Goal: Find specific page/section: Find specific page/section

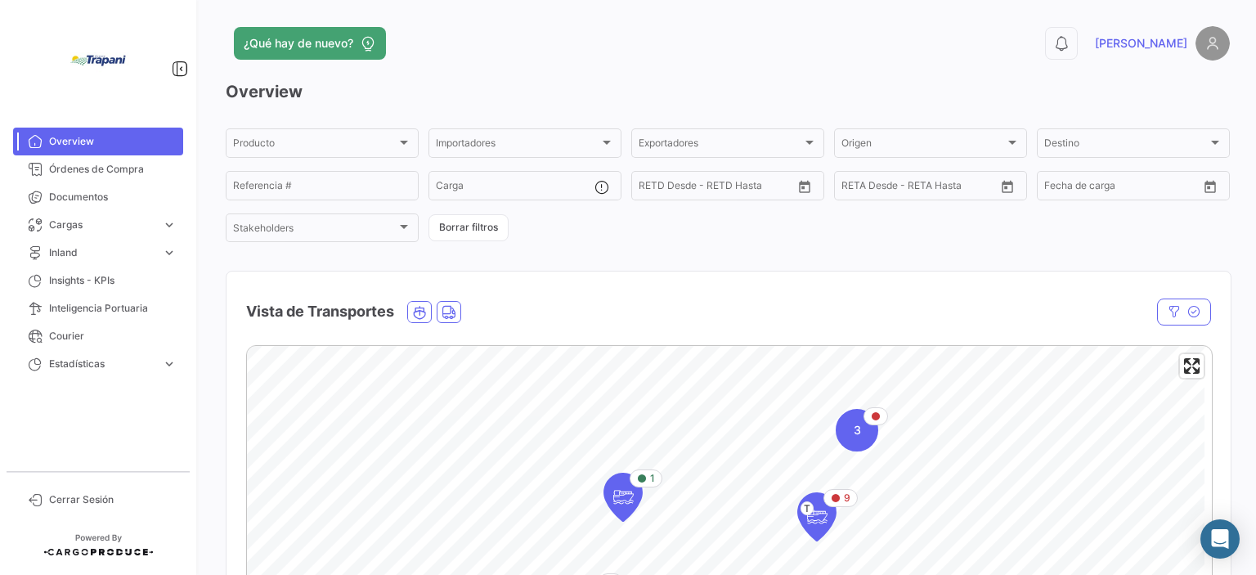
click at [1021, 242] on div "Producto Producto Importadores Importadores Exportadores Exportadores Origen Or…" at bounding box center [728, 185] width 1004 height 119
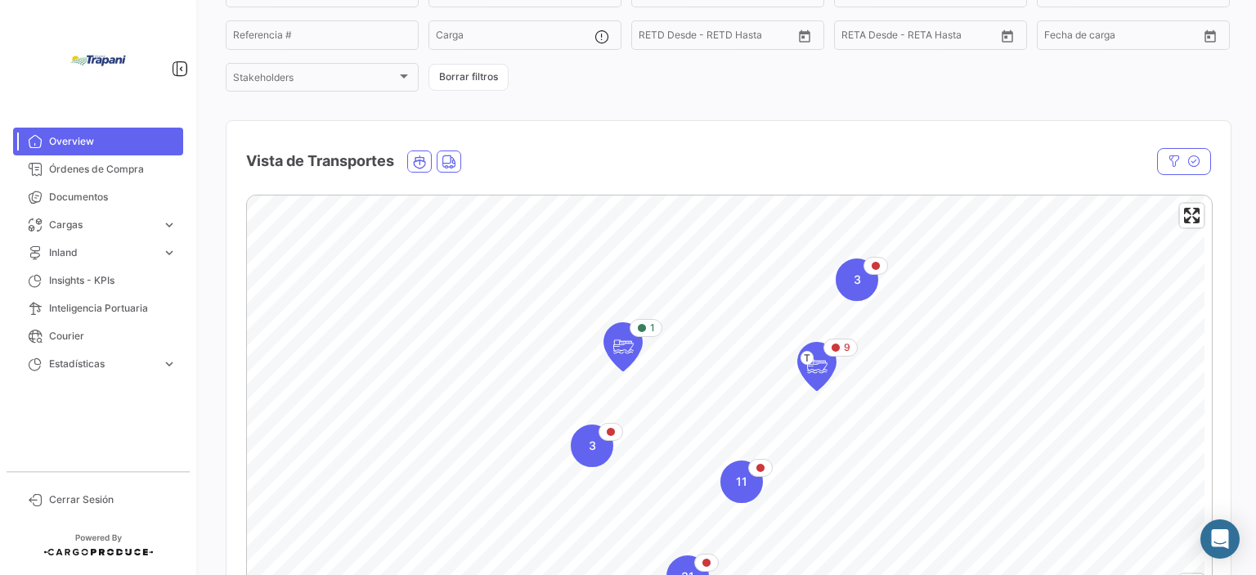
scroll to position [111, 0]
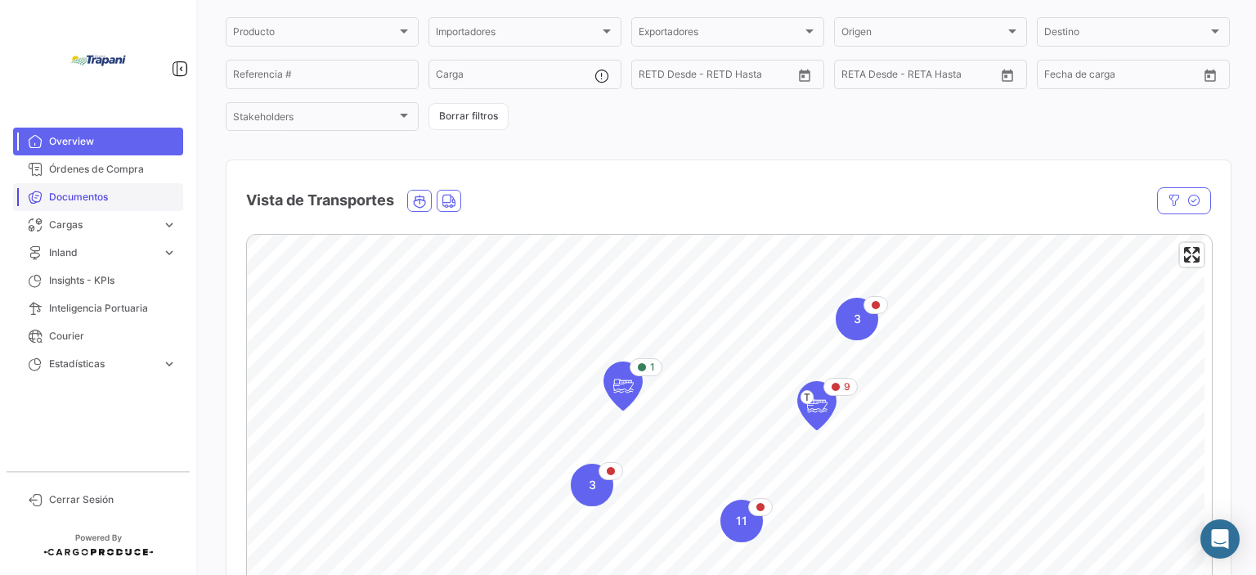
click at [120, 202] on span "Documentos" at bounding box center [113, 197] width 128 height 15
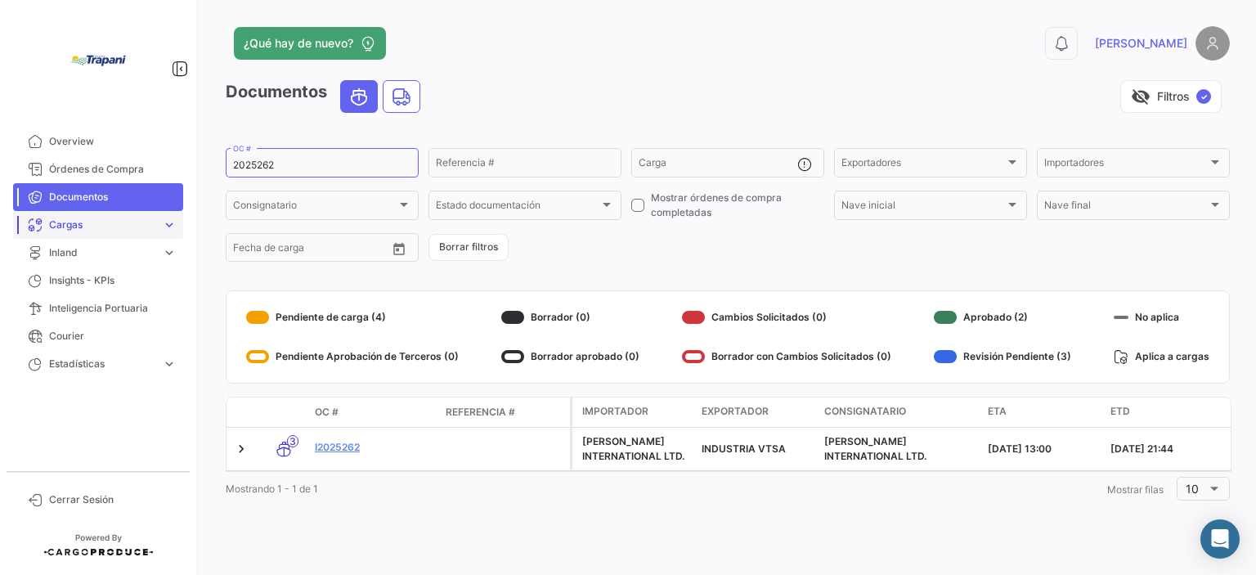
click at [70, 235] on link "Cargas expand_more" at bounding box center [98, 225] width 170 height 28
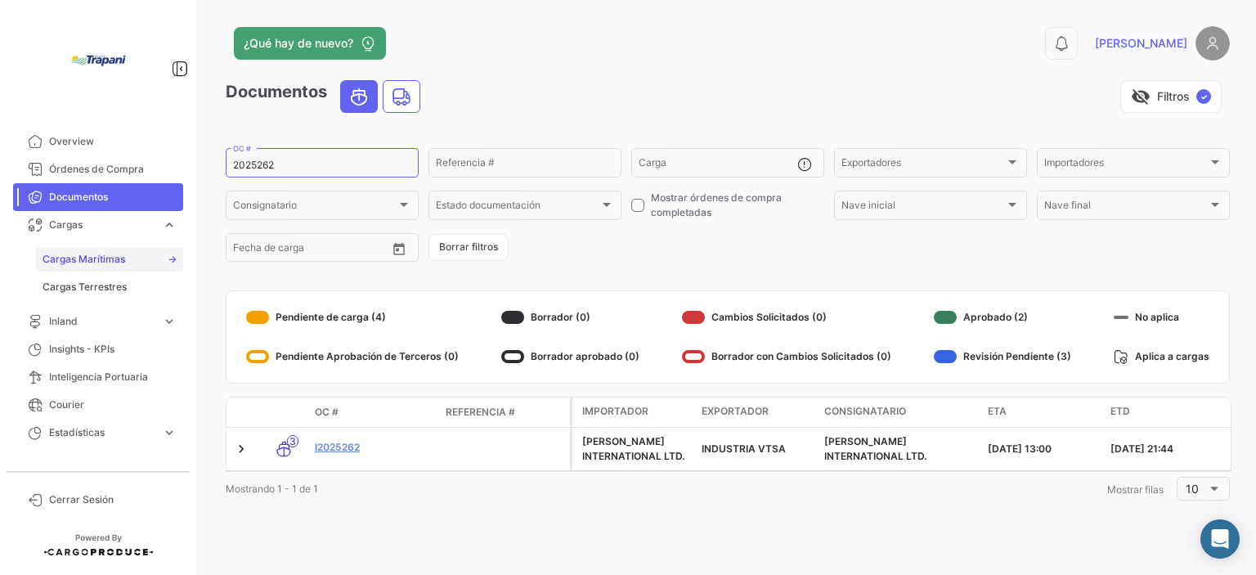
click at [101, 263] on span "Cargas Marítimas" at bounding box center [84, 259] width 83 height 15
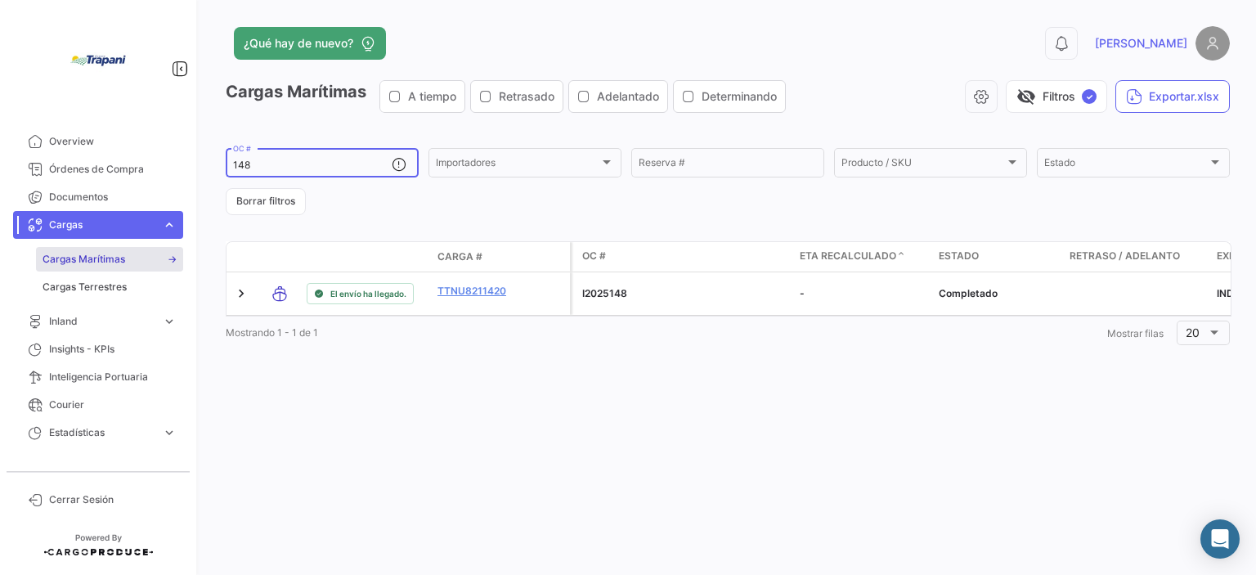
drag, startPoint x: 257, startPoint y: 165, endPoint x: 224, endPoint y: 160, distance: 33.1
click at [224, 160] on div "¿Qué hay de nuevo? 0 [PERSON_NAME] Marítimas A tiempo Retrasado Adelantado Dete…" at bounding box center [728, 287] width 1057 height 575
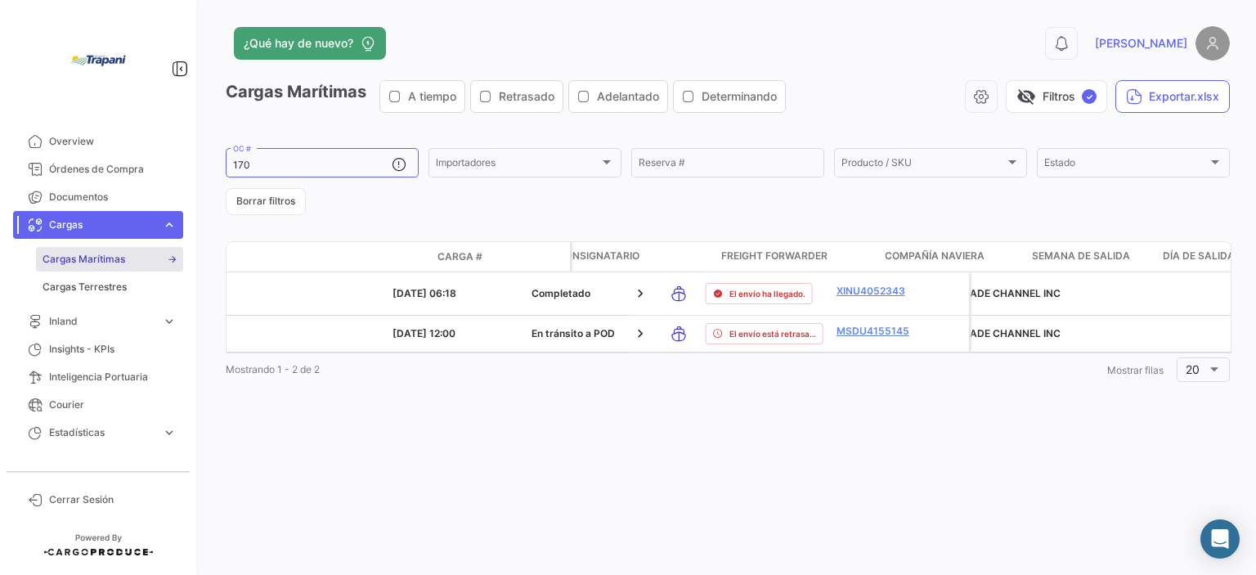
scroll to position [0, 806]
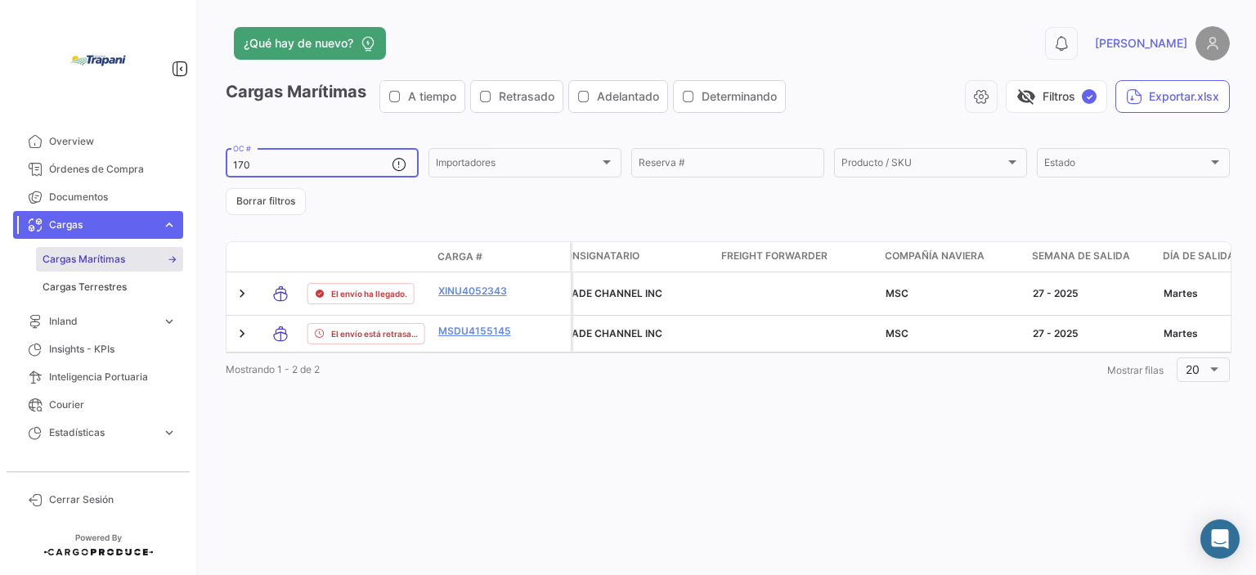
click at [272, 164] on input "170" at bounding box center [312, 164] width 159 height 11
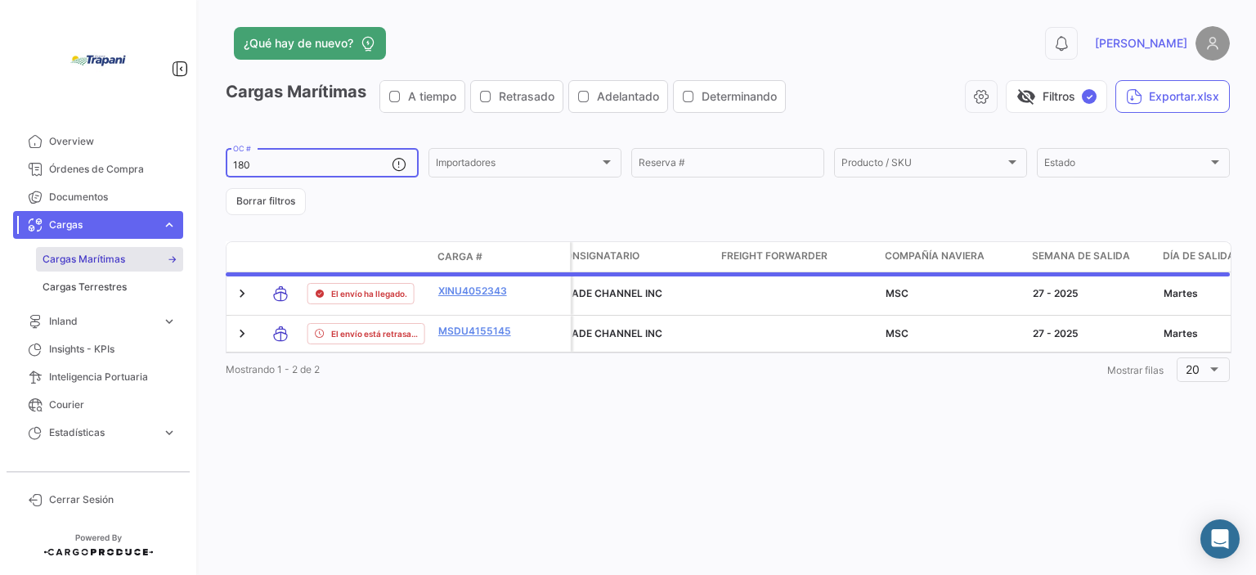
type input "180"
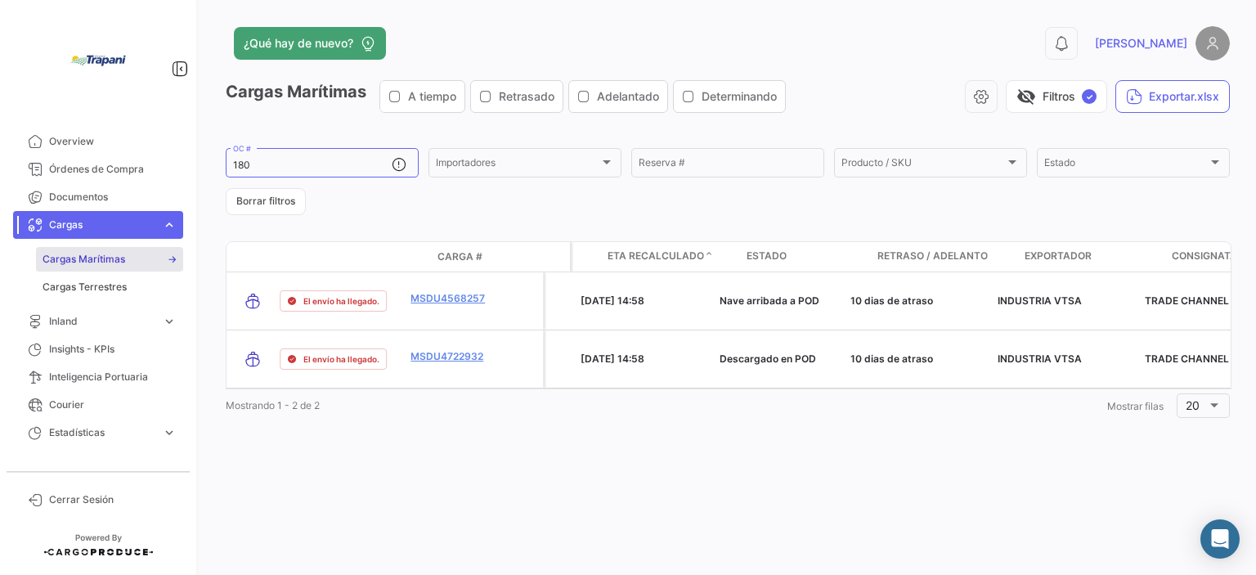
scroll to position [0, 192]
